Goal: Information Seeking & Learning: Learn about a topic

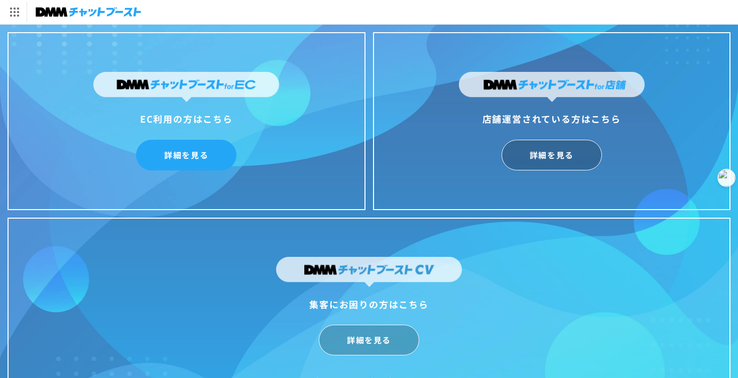
click at [183, 159] on link "詳細を見る" at bounding box center [186, 155] width 100 height 31
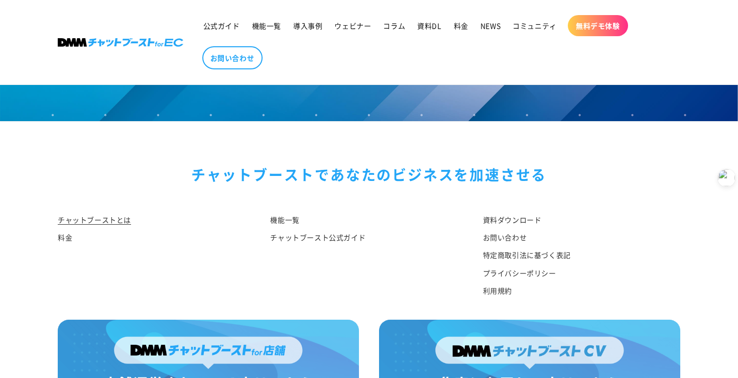
scroll to position [5302, 0]
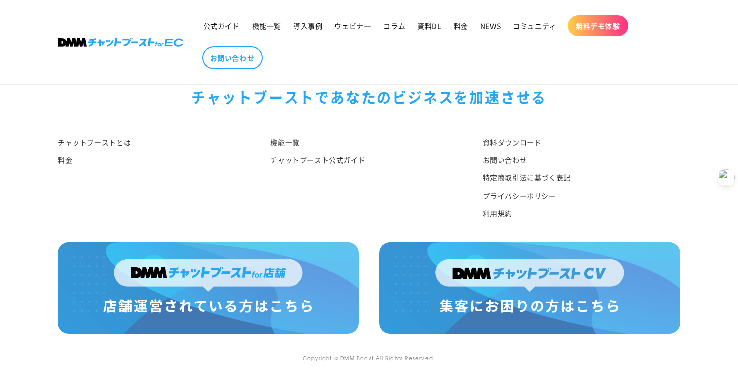
click at [246, 274] on img at bounding box center [208, 287] width 301 height 91
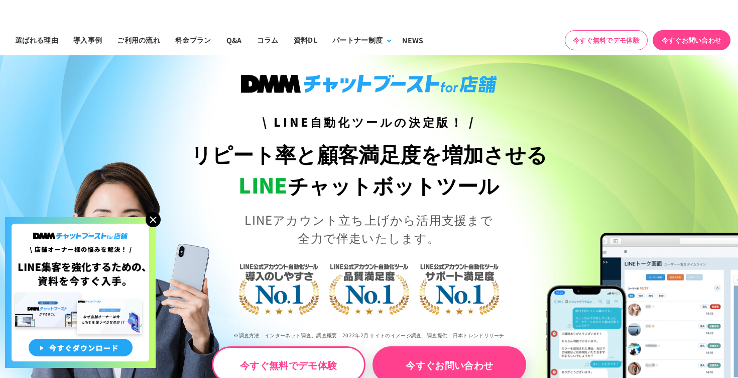
scroll to position [23, 0]
